Goal: Task Accomplishment & Management: Use online tool/utility

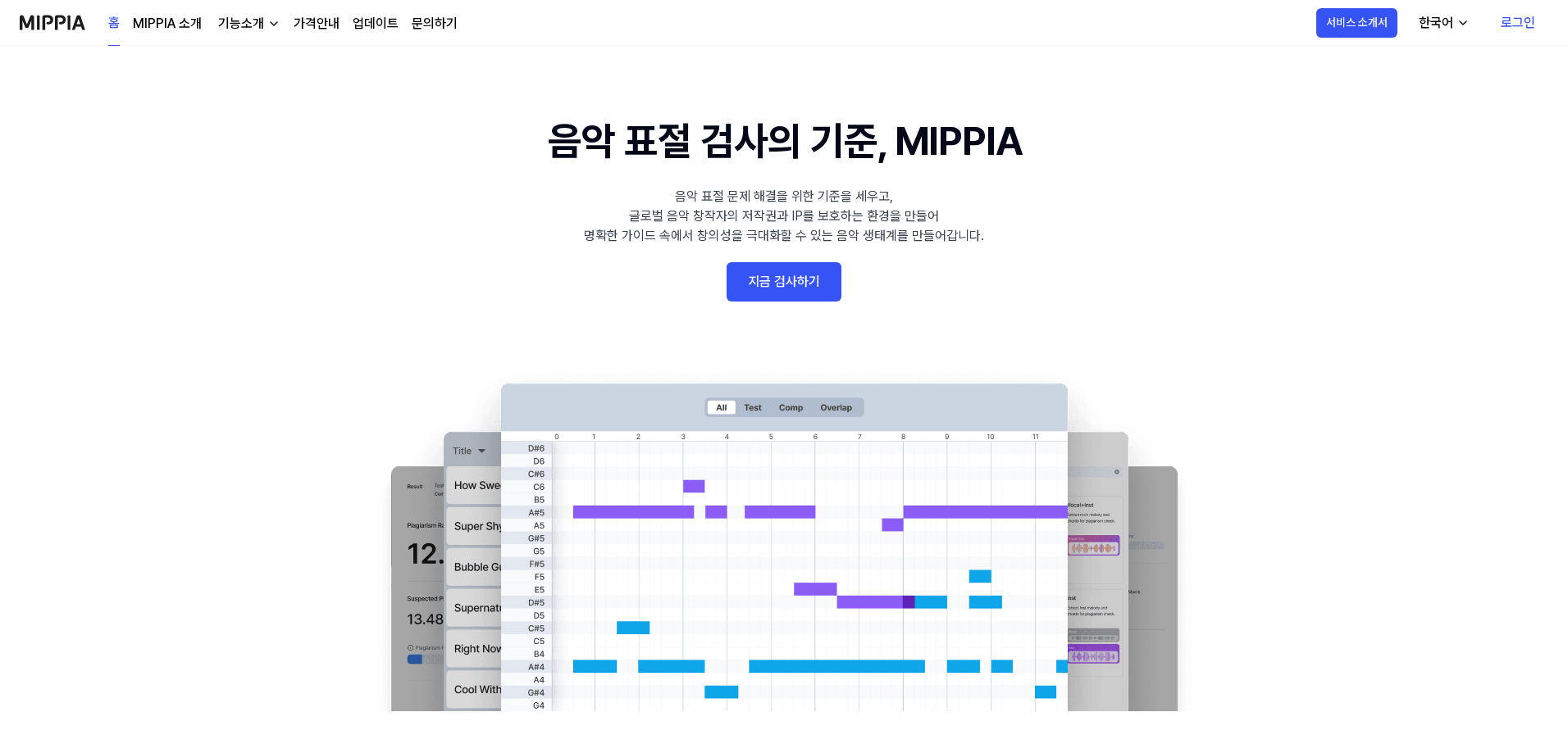
click at [806, 293] on link "지금 검사하기" at bounding box center [784, 282] width 115 height 39
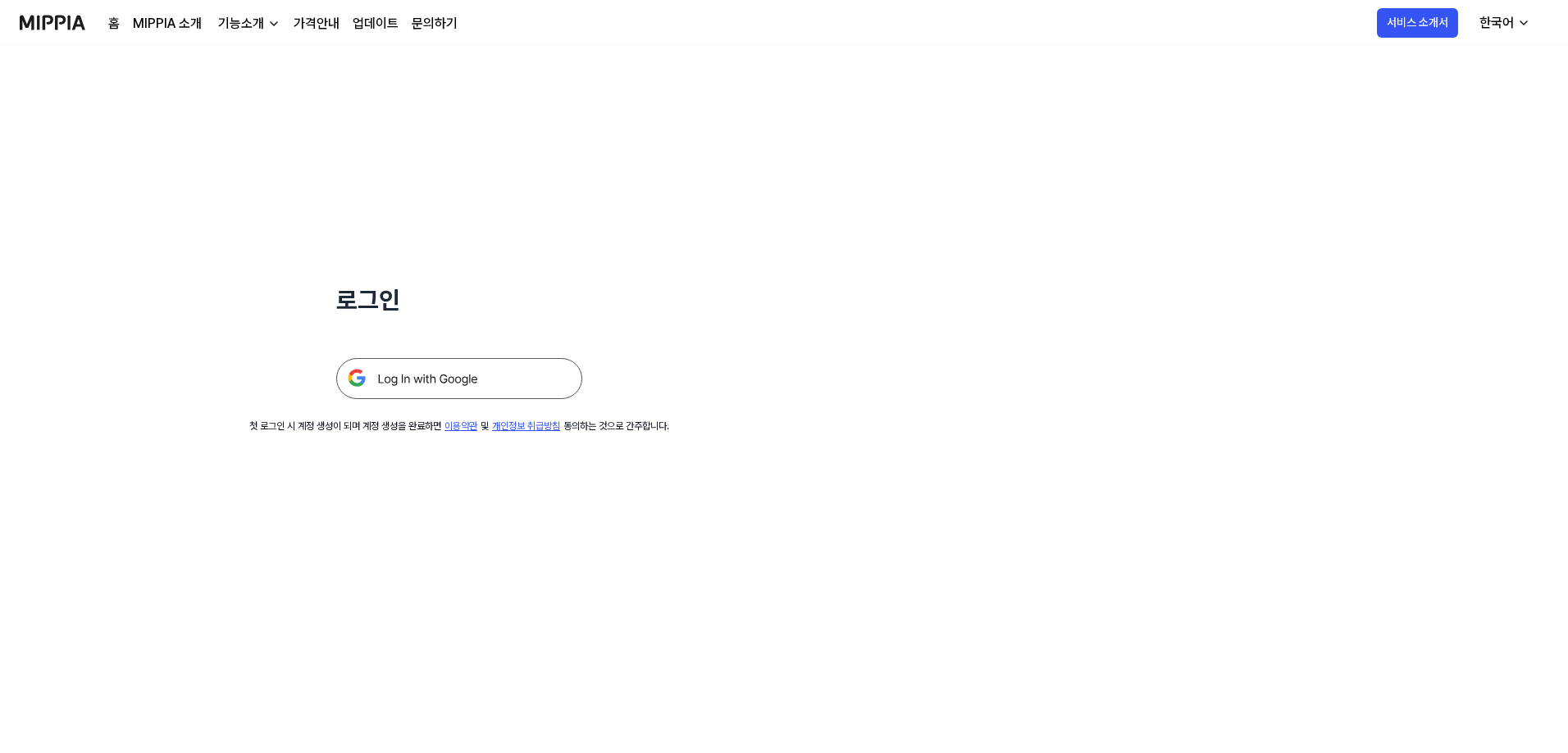
click at [536, 375] on img at bounding box center [459, 379] width 246 height 41
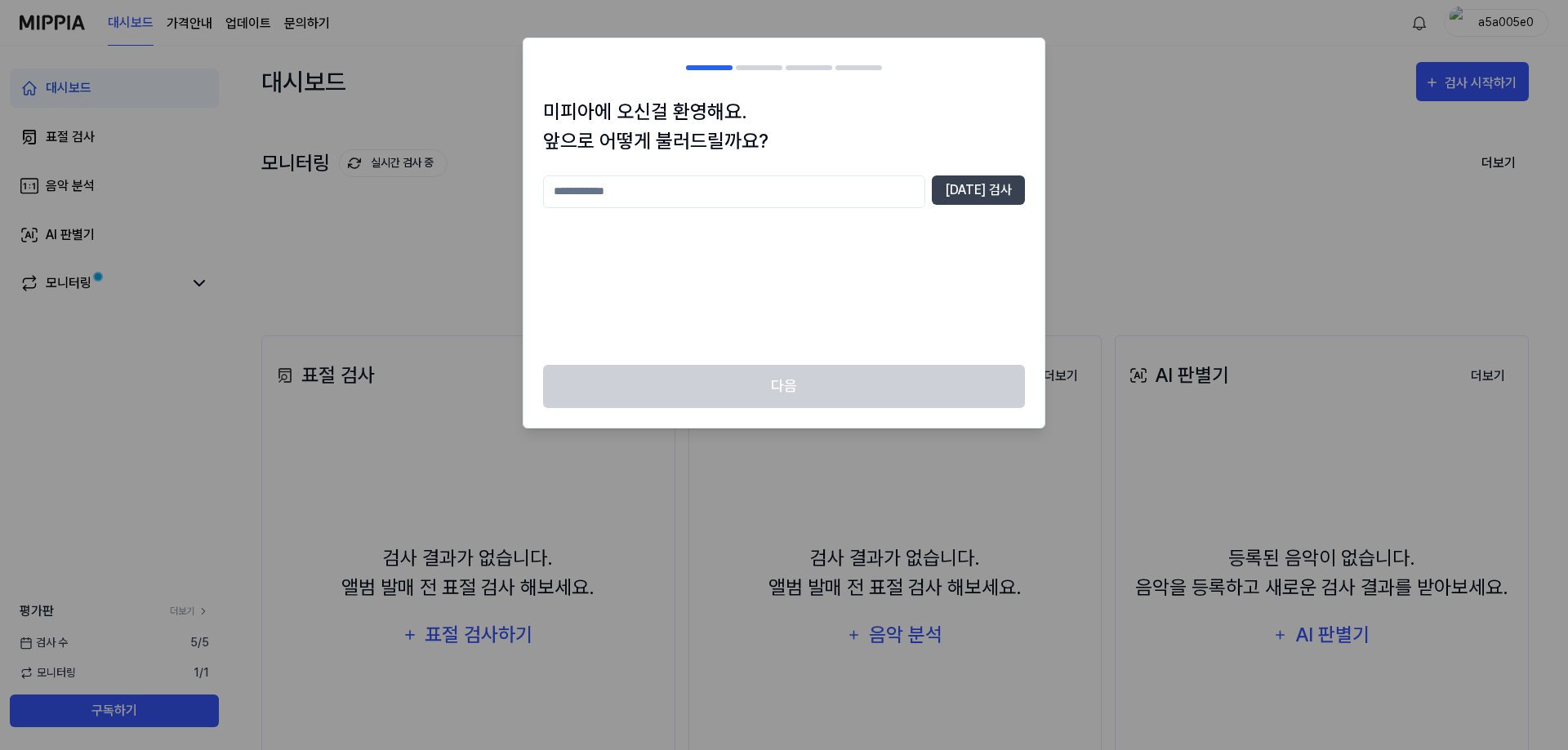
click at [728, 196] on input "text" at bounding box center [734, 192] width 382 height 33
click at [980, 189] on button "[DATE] 검사" at bounding box center [979, 190] width 93 height 29
drag, startPoint x: 699, startPoint y: 195, endPoint x: 579, endPoint y: 192, distance: 120.0
click at [579, 192] on input "*****" at bounding box center [734, 192] width 382 height 33
type input "*****"
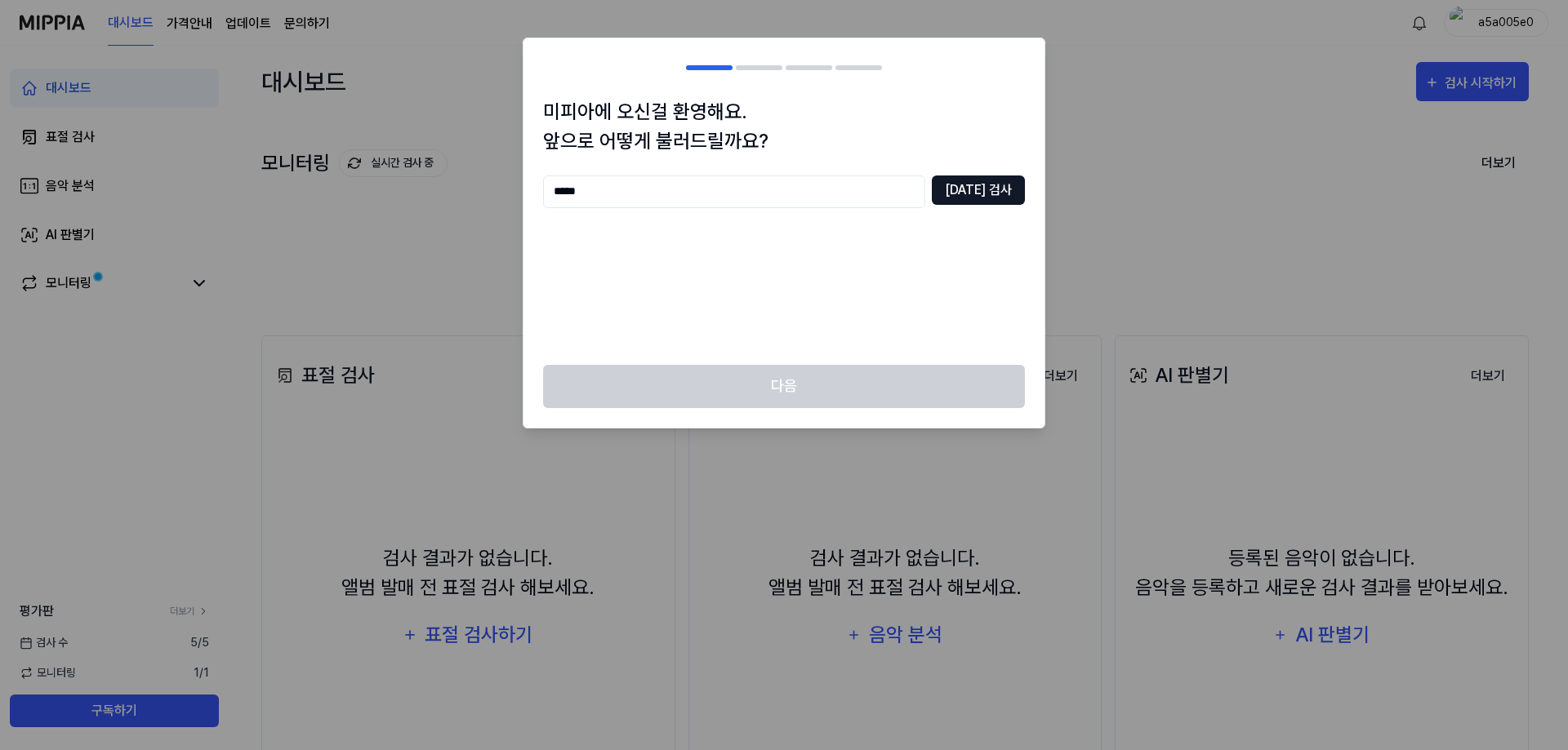
click at [1000, 180] on button "[DATE] 검사" at bounding box center [979, 190] width 93 height 29
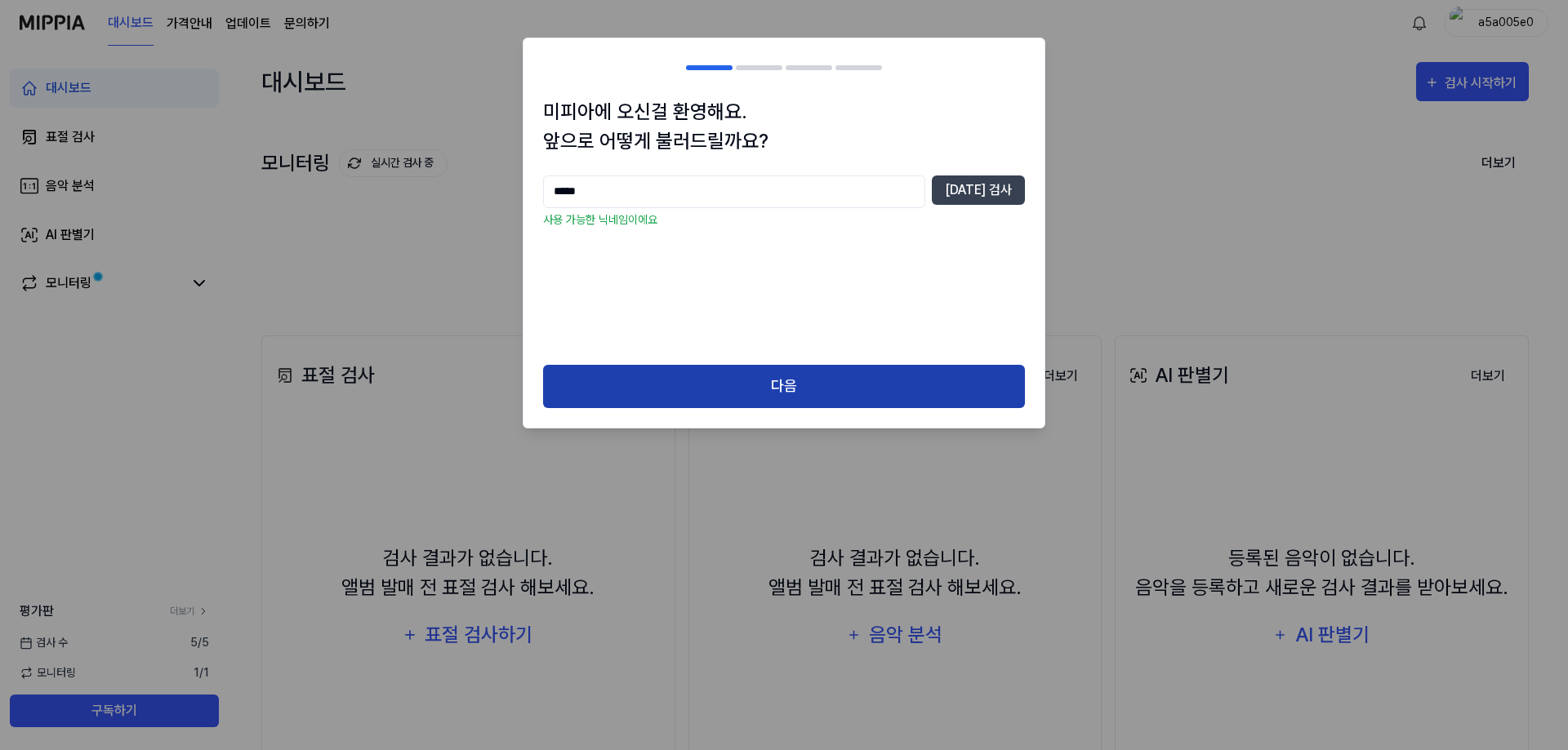
click at [744, 379] on button "다음" at bounding box center [784, 386] width 482 height 44
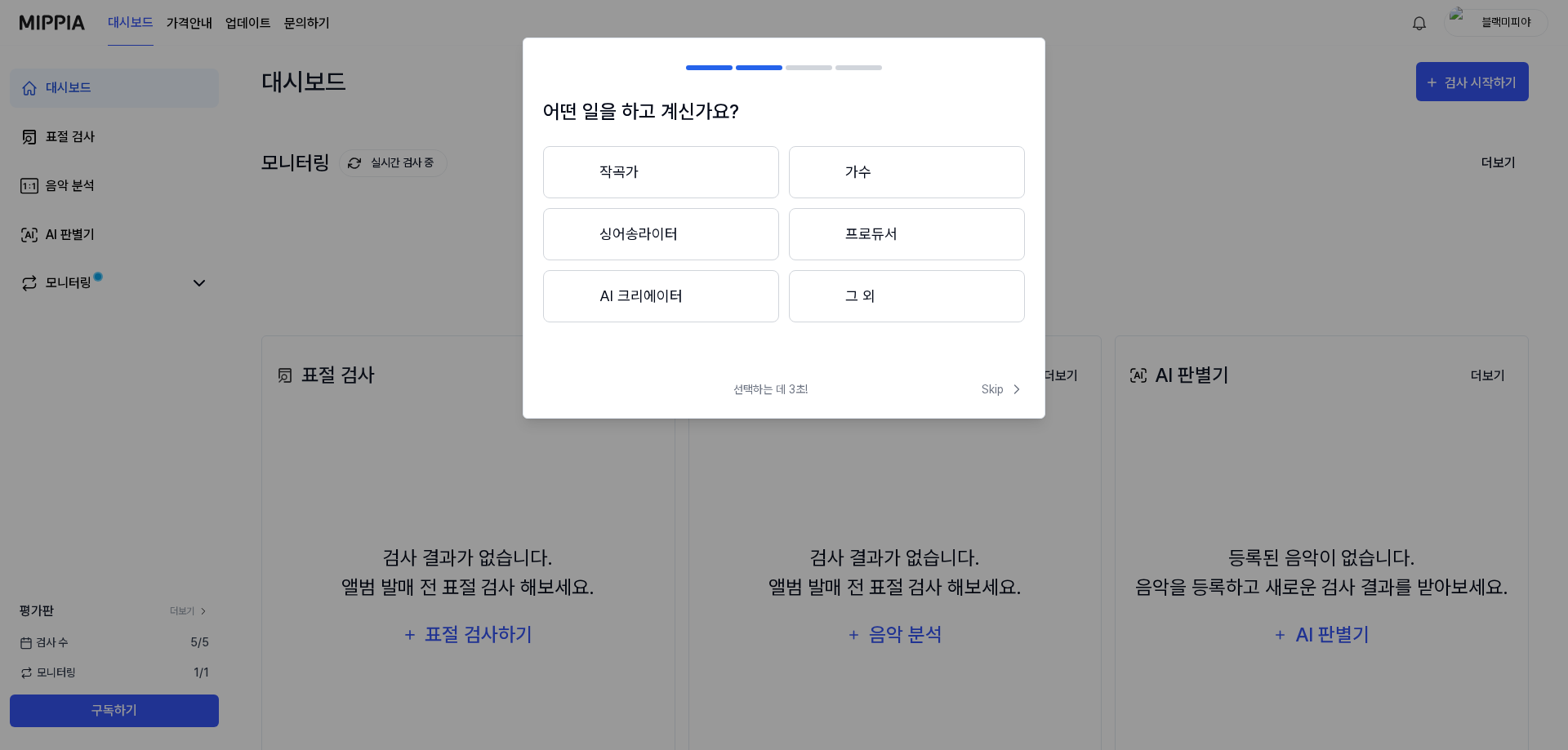
click at [859, 183] on button "가수" at bounding box center [907, 172] width 236 height 52
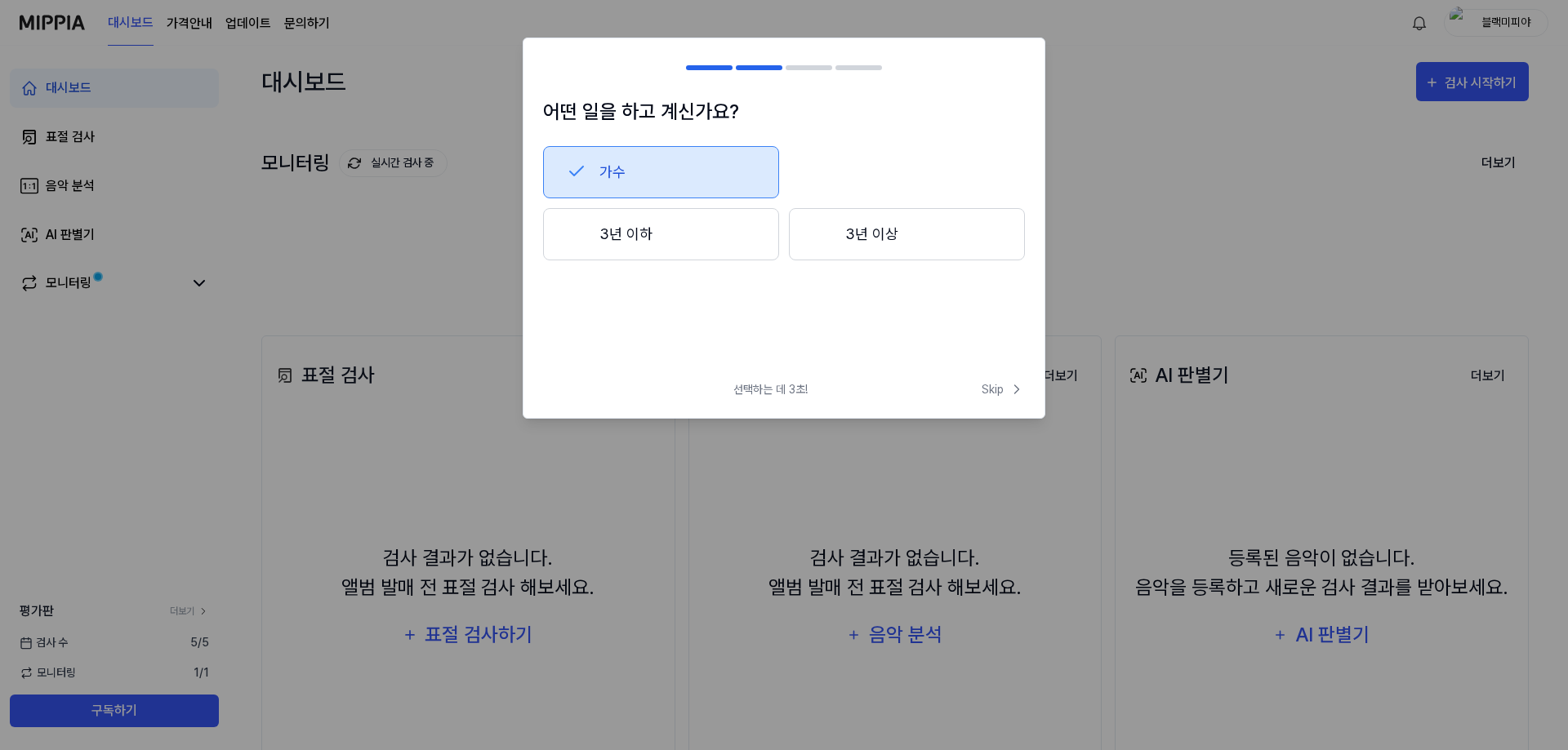
click at [695, 243] on button "3년 이하" at bounding box center [661, 234] width 236 height 52
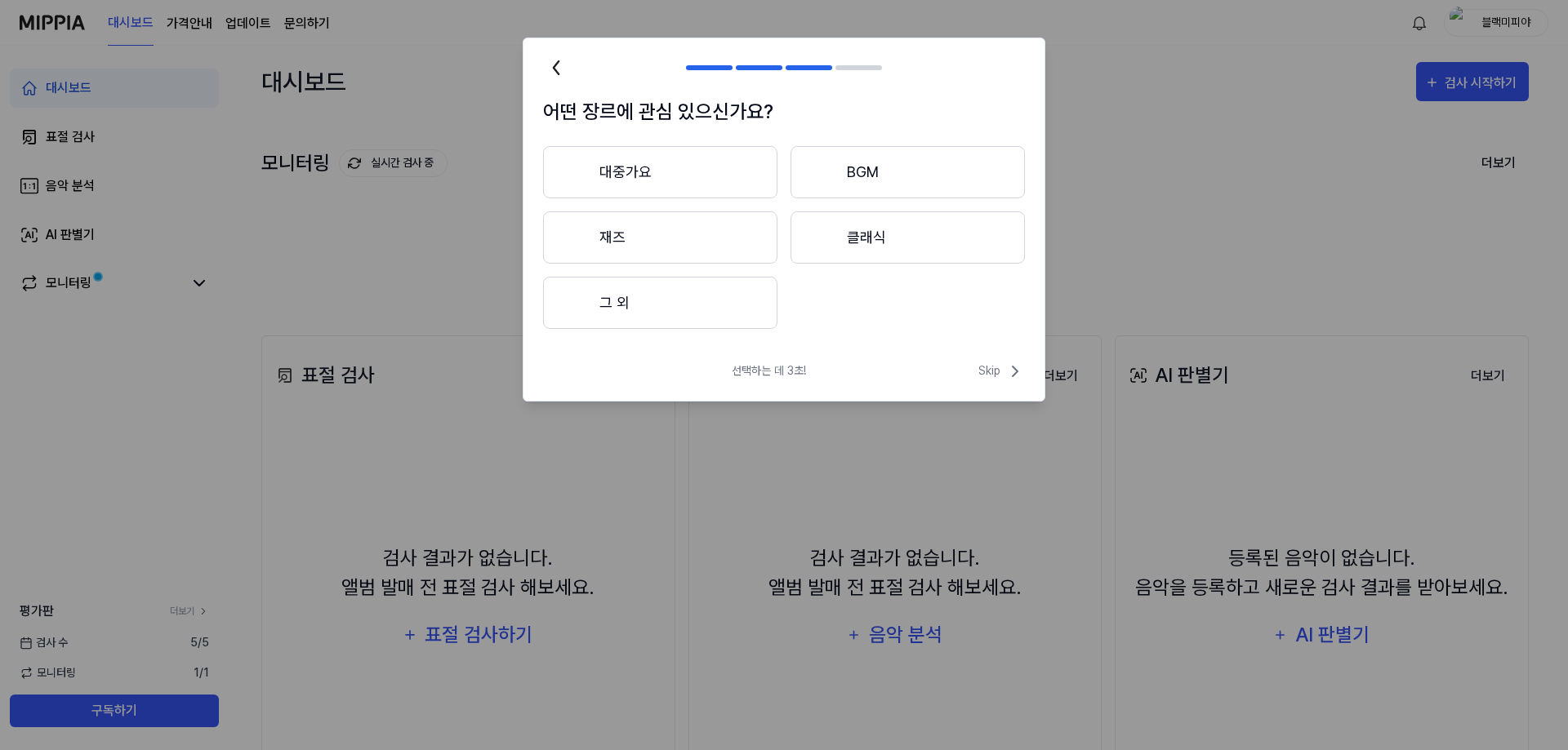
click at [702, 296] on button "그 외" at bounding box center [660, 303] width 234 height 52
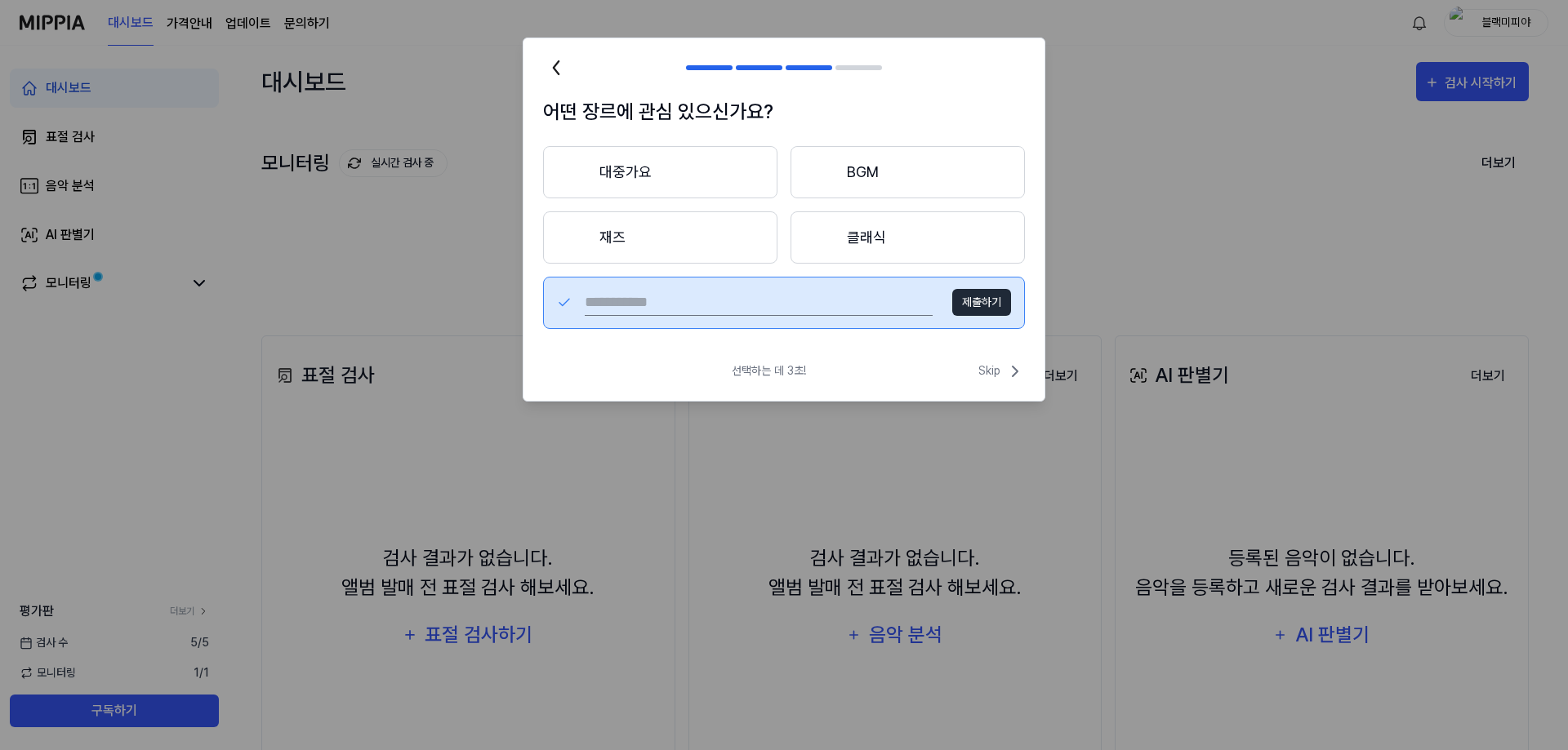
click at [904, 302] on input "text" at bounding box center [758, 303] width 347 height 26
type input "**"
click at [982, 311] on button "제출하기" at bounding box center [981, 303] width 59 height 27
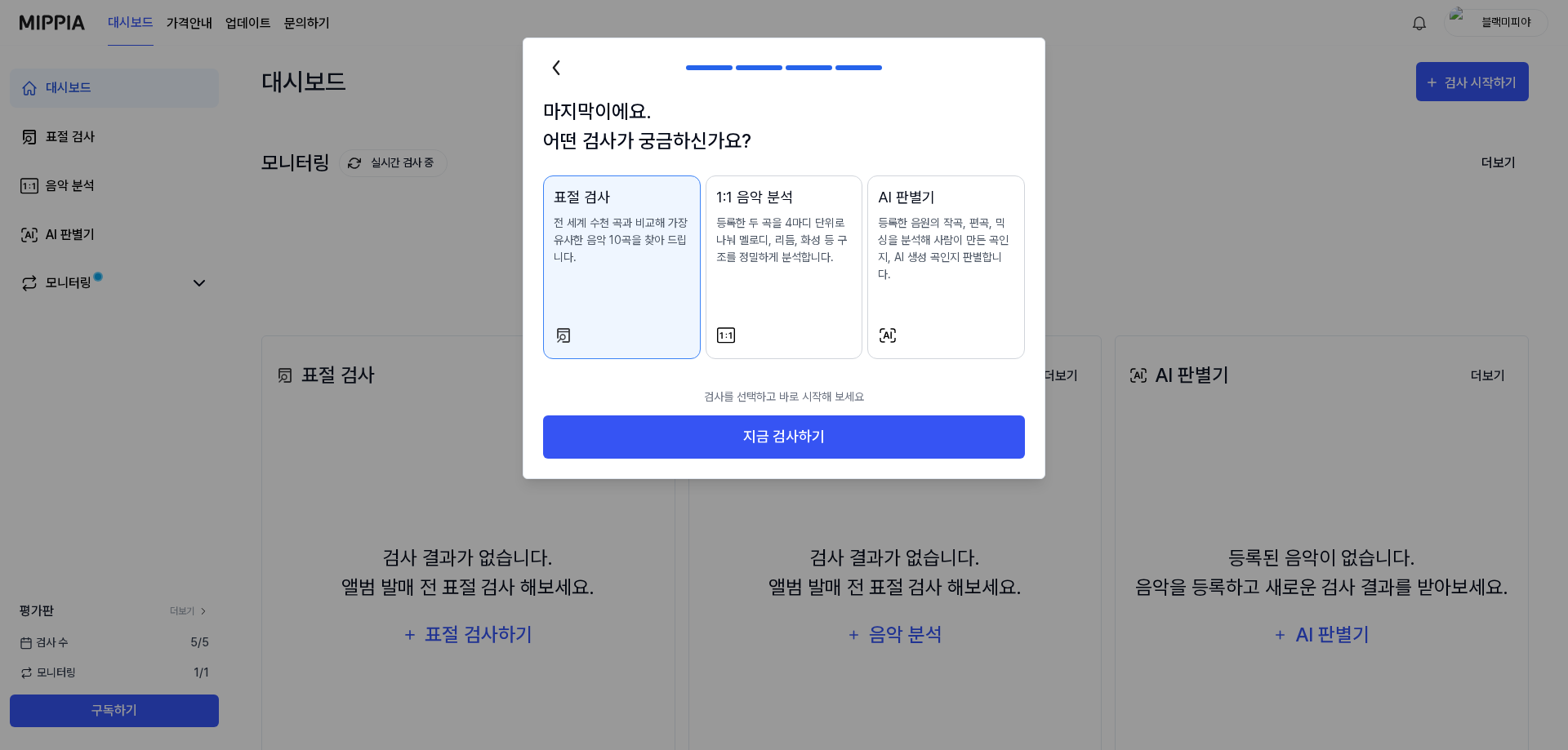
click at [809, 303] on button "1:1 음악 분석 등록한 두 곡을 4마디 단위로 나눠 멜로디, 리듬, 화성 등 구조를 정밀하게 분석합니다." at bounding box center [784, 267] width 158 height 184
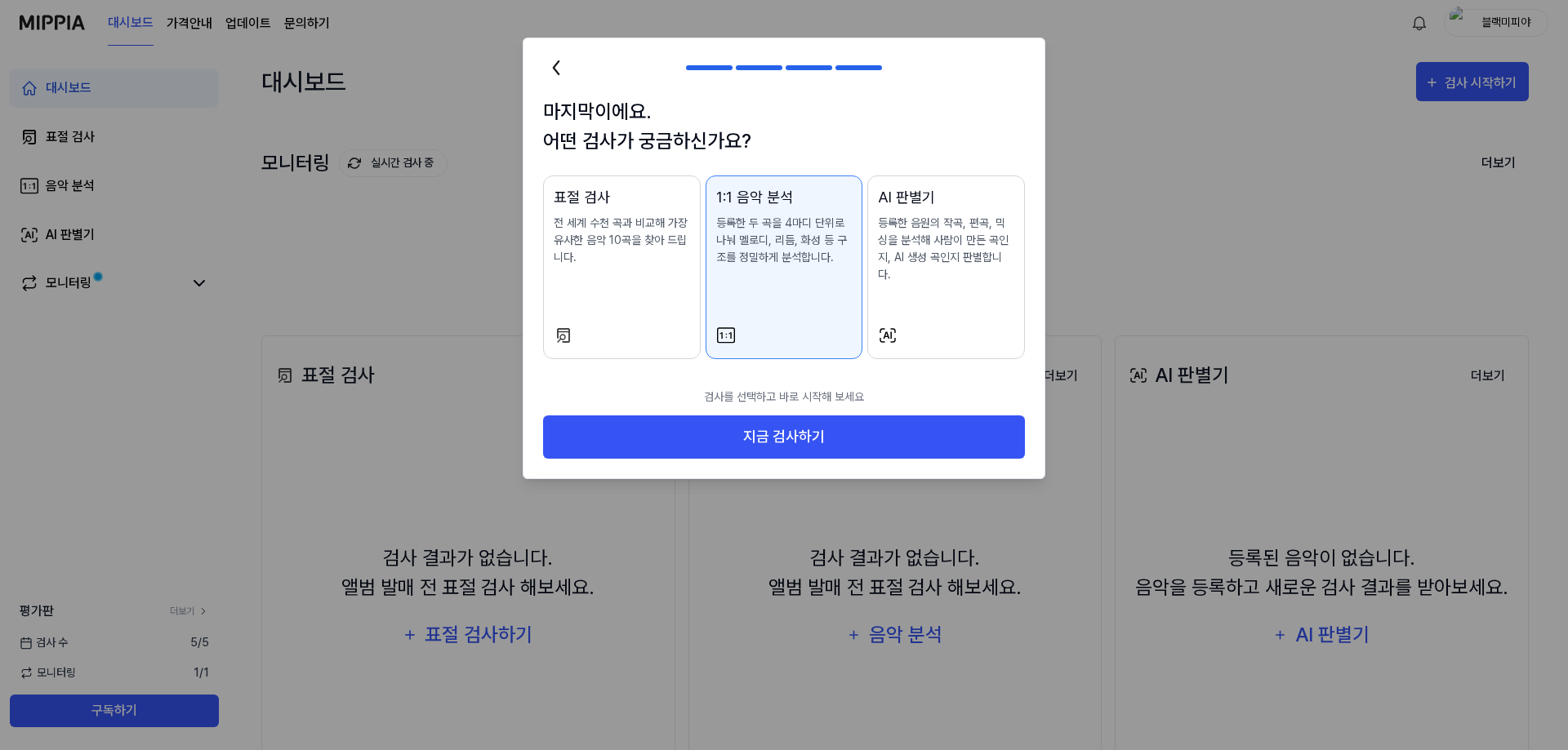
click at [646, 285] on div "표절 검사 전 세계 수천 곡과 비교해 가장 유사한 음악 10곡을 찾아 드립니다." at bounding box center [621, 242] width 136 height 112
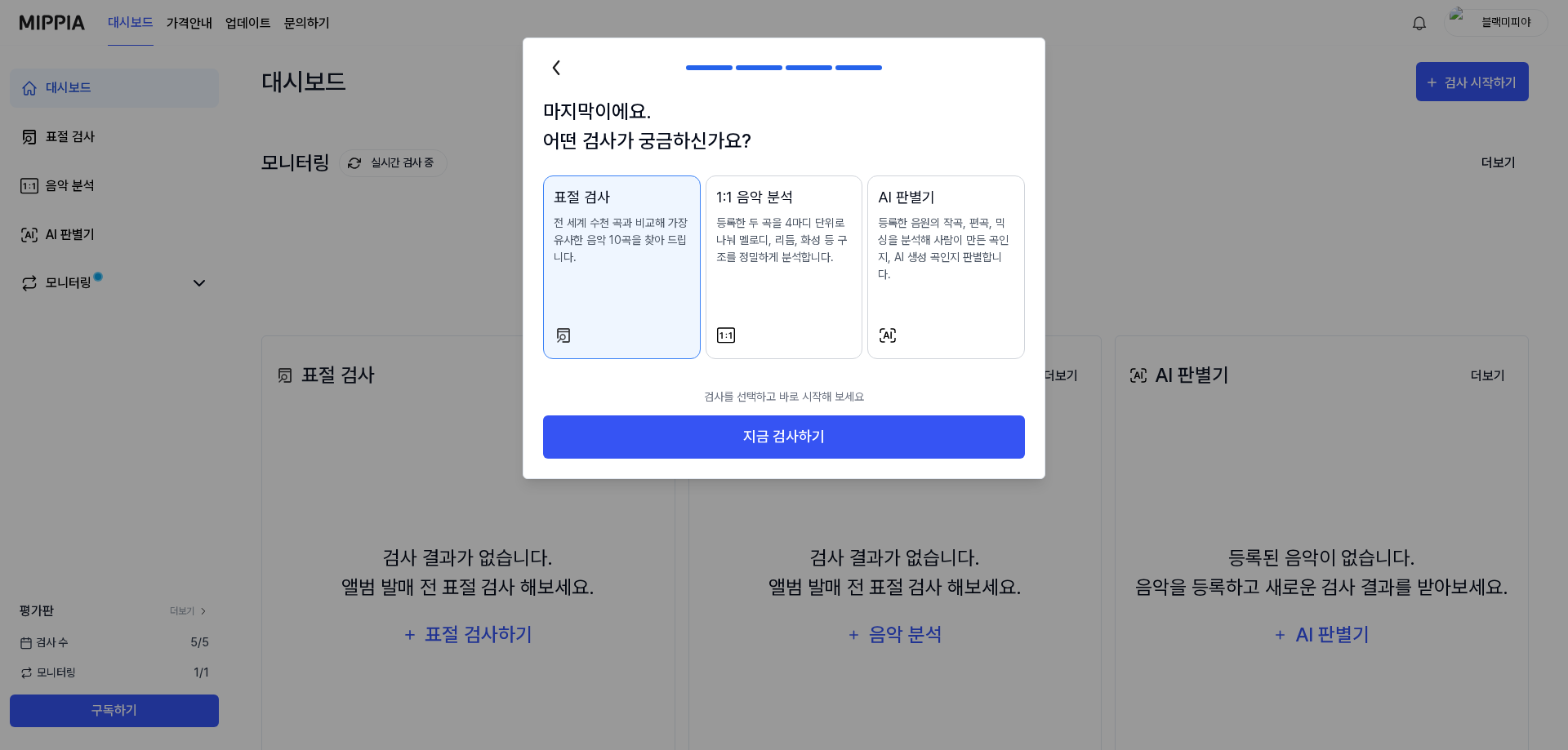
click at [838, 391] on p "검사를 선택하고 바로 시작해 보세요" at bounding box center [784, 397] width 482 height 37
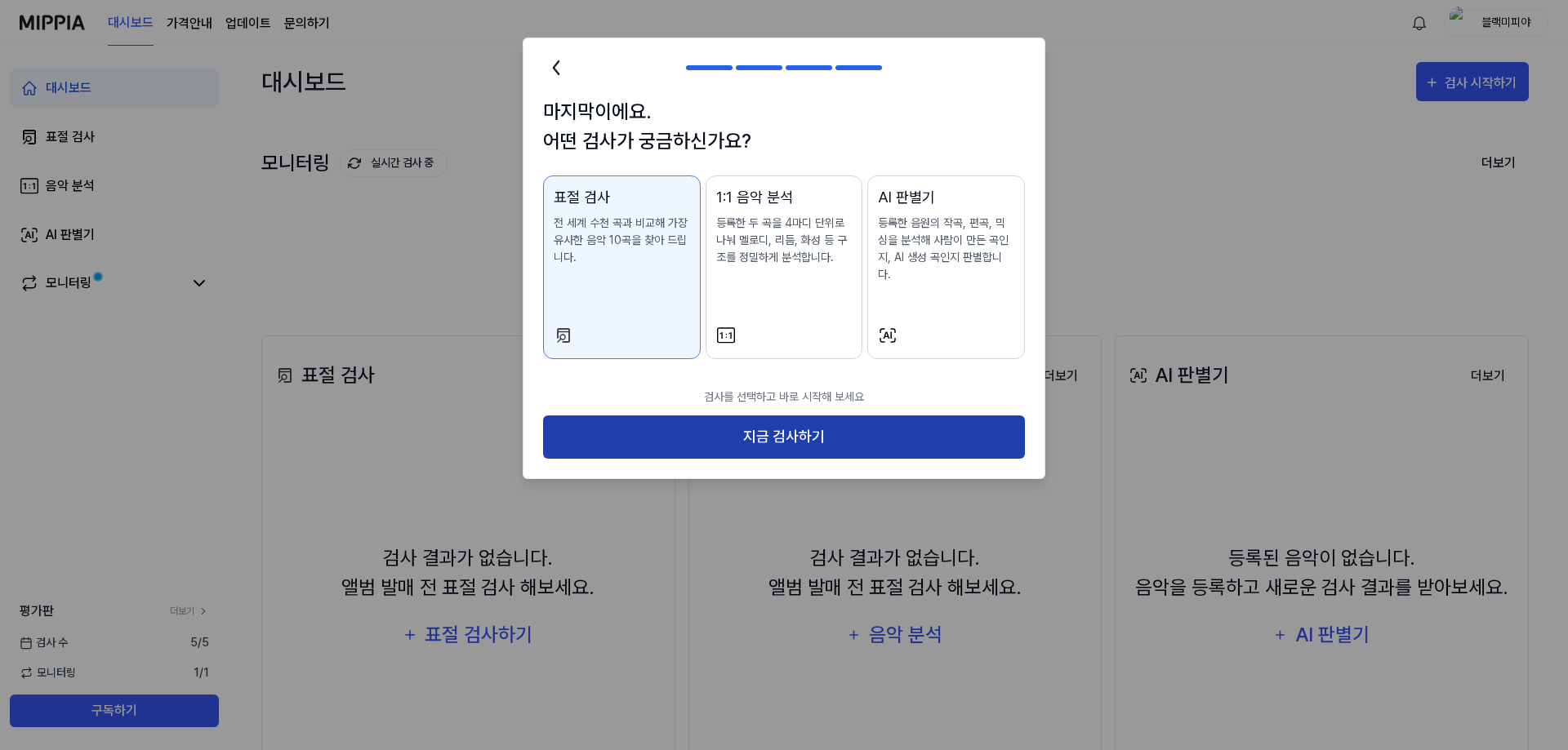
click at [838, 415] on button "지금 검사하기" at bounding box center [784, 436] width 482 height 44
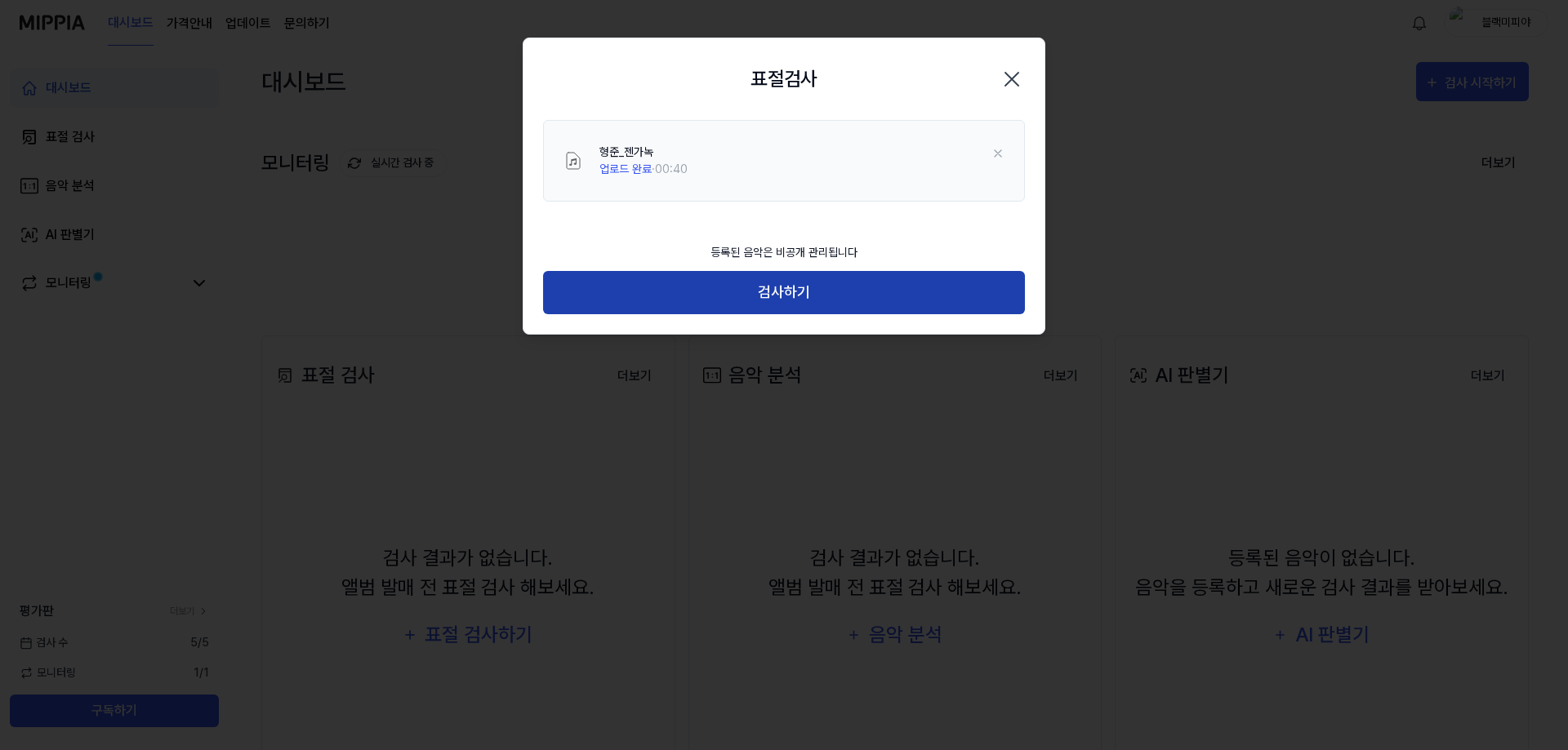
click at [792, 295] on button "검사하기" at bounding box center [784, 292] width 482 height 44
